Goal: Navigation & Orientation: Go to known website

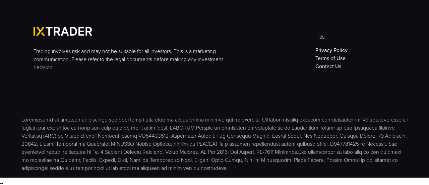
scroll to position [1524, 0]
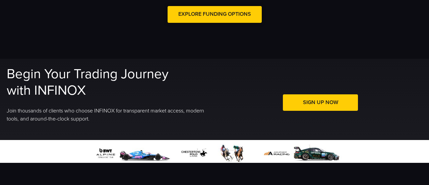
click at [214, 14] on span at bounding box center [214, 14] width 0 height 0
click at [320, 102] on span at bounding box center [320, 102] width 0 height 0
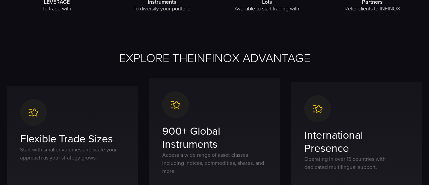
scroll to position [0, 0]
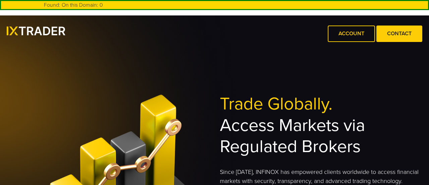
click at [37, 29] on img at bounding box center [36, 30] width 59 height 9
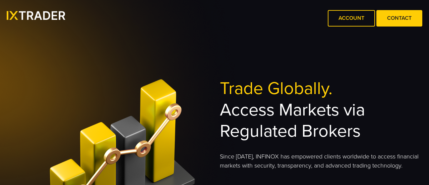
click at [41, 16] on img at bounding box center [36, 15] width 59 height 9
